Goal: Find specific page/section: Find specific page/section

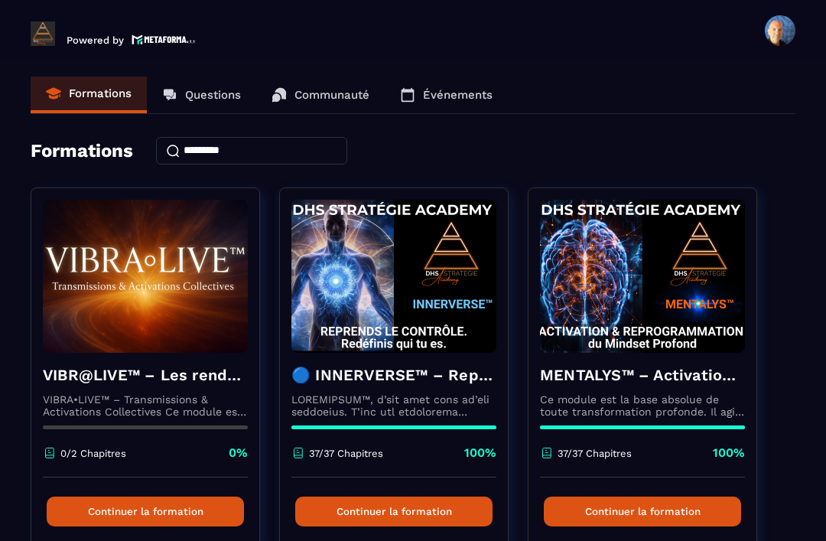
click at [458, 90] on p "Événements" at bounding box center [458, 95] width 70 height 14
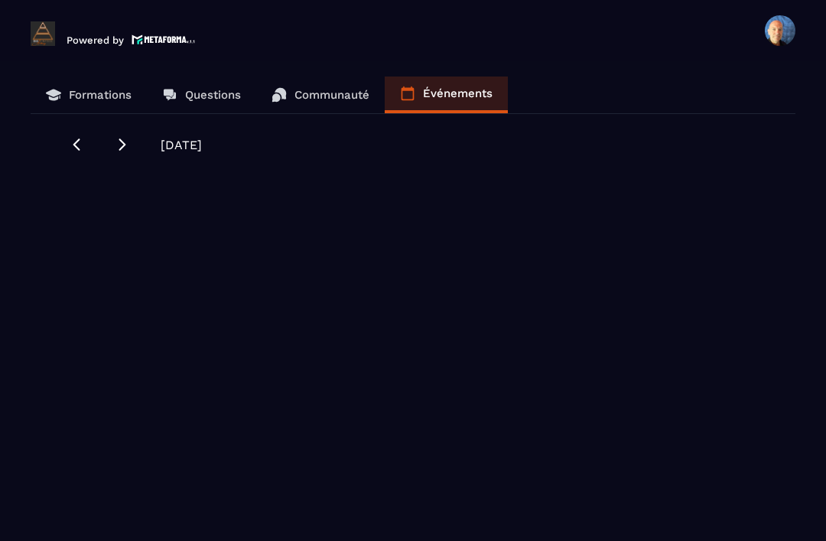
click at [116, 141] on icon at bounding box center [122, 144] width 15 height 15
click at [77, 142] on icon at bounding box center [76, 144] width 7 height 12
click at [77, 137] on icon at bounding box center [76, 144] width 15 height 15
click at [112, 150] on div "[DATE]" at bounding box center [413, 144] width 689 height 15
click at [77, 147] on icon at bounding box center [76, 144] width 7 height 12
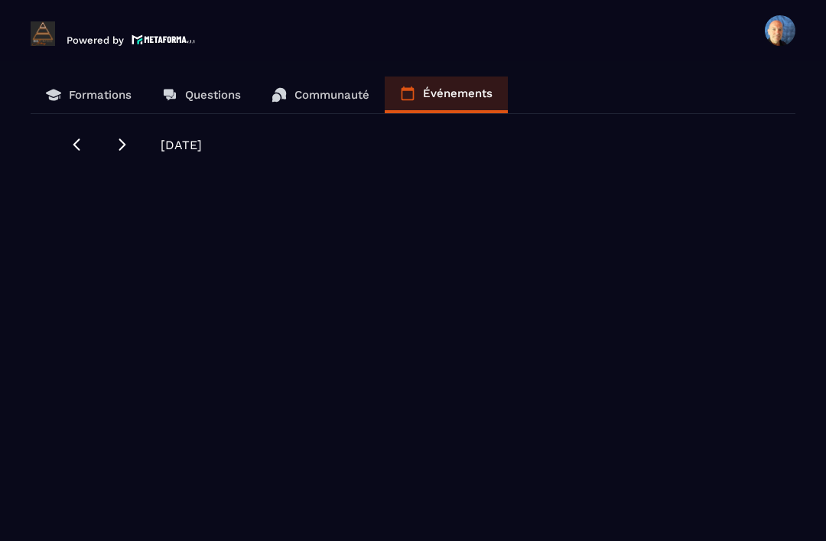
click at [81, 148] on icon at bounding box center [76, 144] width 15 height 15
click at [70, 150] on icon at bounding box center [76, 144] width 15 height 15
click at [120, 143] on icon at bounding box center [122, 144] width 15 height 15
click at [446, 90] on p "Événements" at bounding box center [458, 93] width 70 height 14
click at [335, 98] on p "Communauté" at bounding box center [332, 95] width 75 height 14
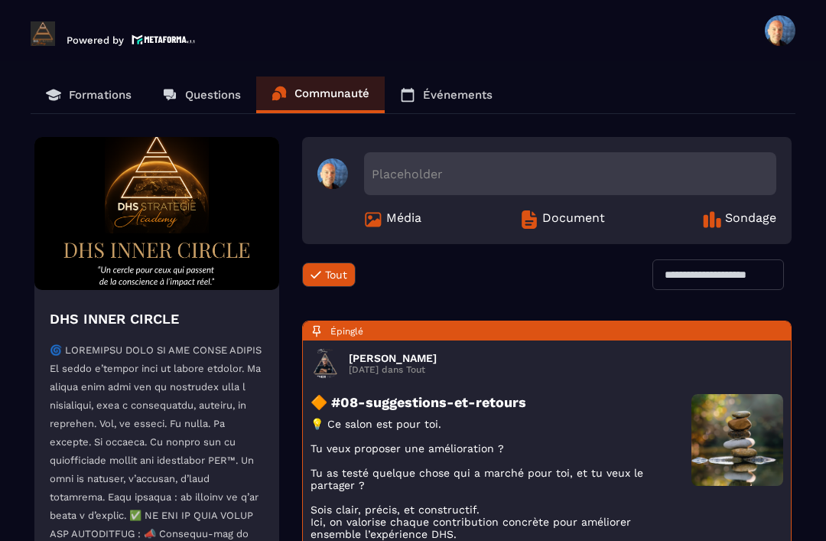
click at [460, 96] on p "Événements" at bounding box center [458, 95] width 70 height 14
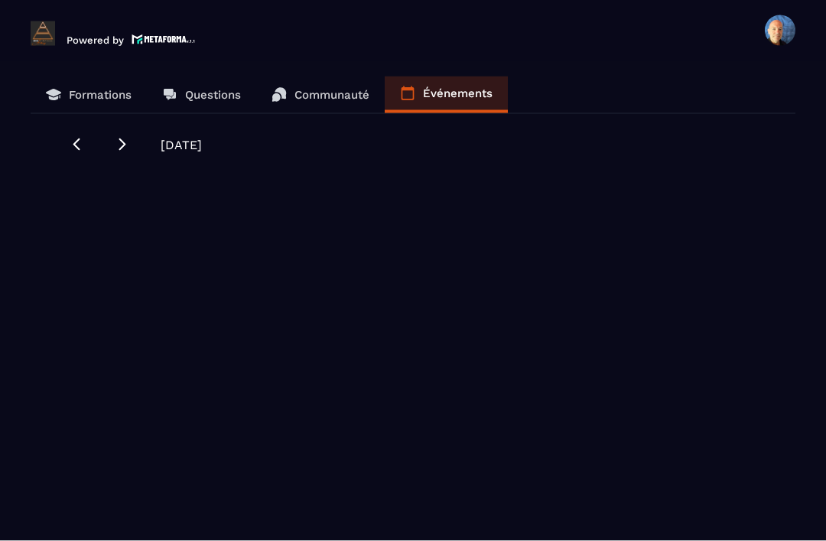
scroll to position [32, 0]
click at [109, 137] on div "[DATE]" at bounding box center [413, 144] width 689 height 15
click at [116, 137] on icon at bounding box center [122, 144] width 15 height 15
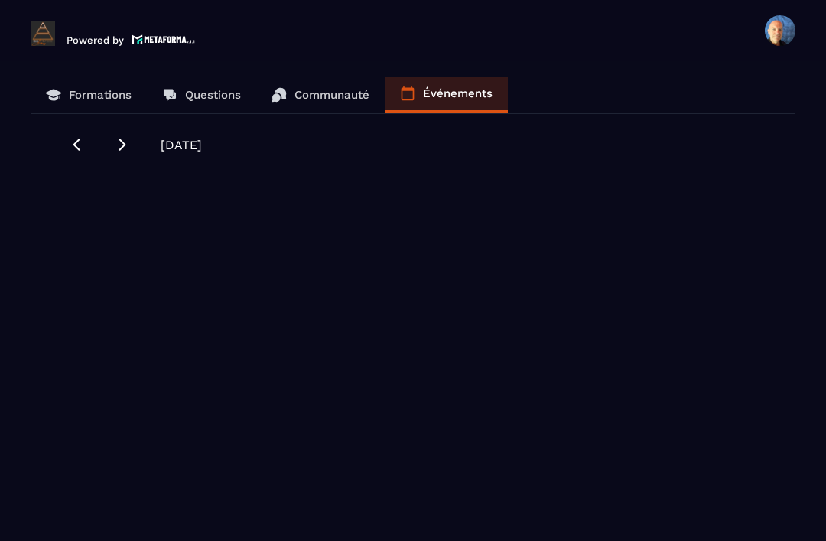
click at [109, 137] on div "[DATE]" at bounding box center [413, 144] width 689 height 15
click at [116, 137] on icon at bounding box center [122, 144] width 15 height 15
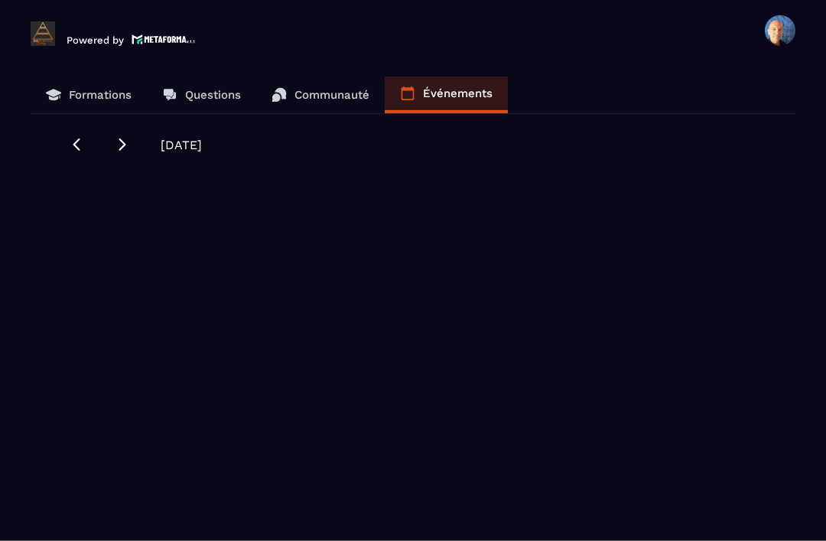
scroll to position [0, 0]
